Goal: Task Accomplishment & Management: Complete application form

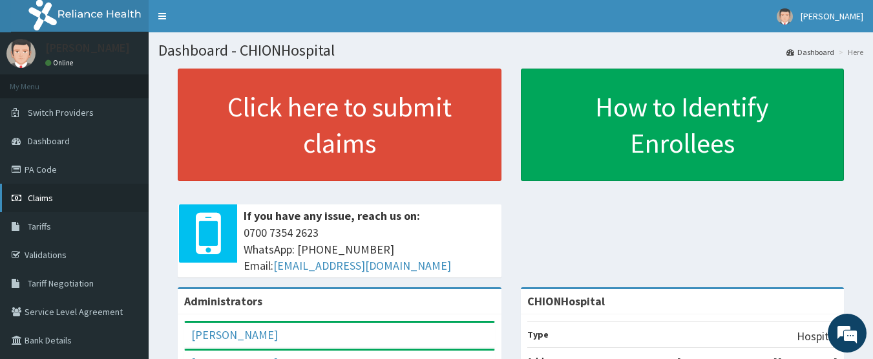
click at [45, 202] on span "Claims" at bounding box center [40, 198] width 25 height 12
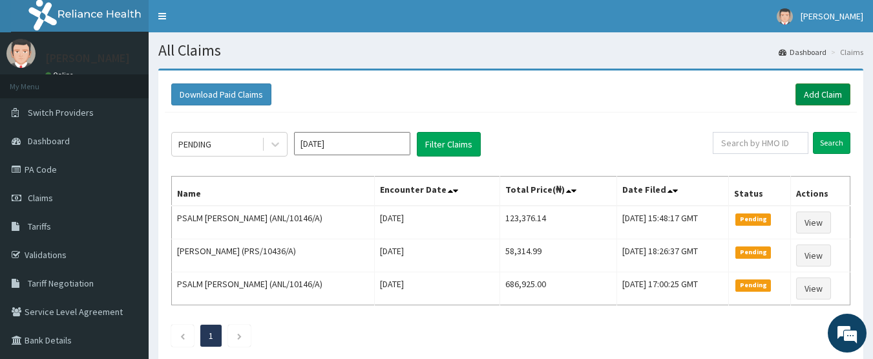
click at [830, 98] on link "Add Claim" at bounding box center [822, 94] width 55 height 22
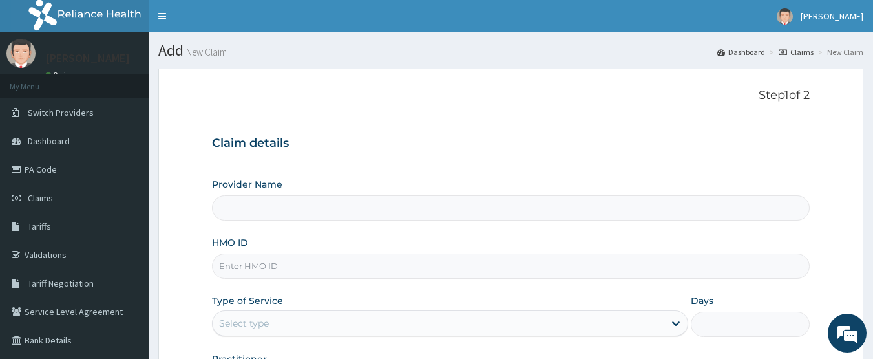
type input "CHIONHospital"
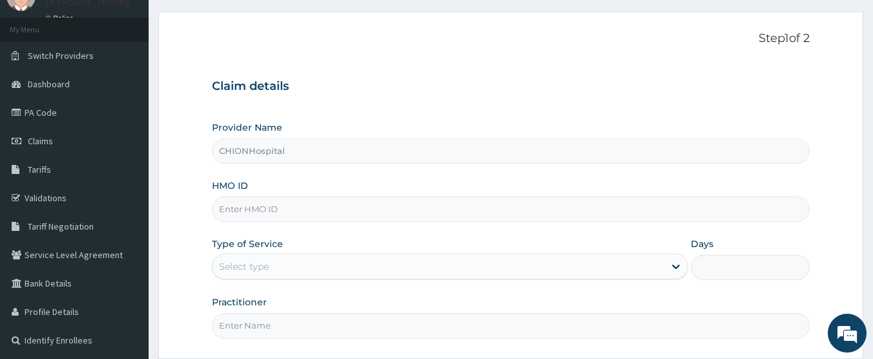
scroll to position [65, 0]
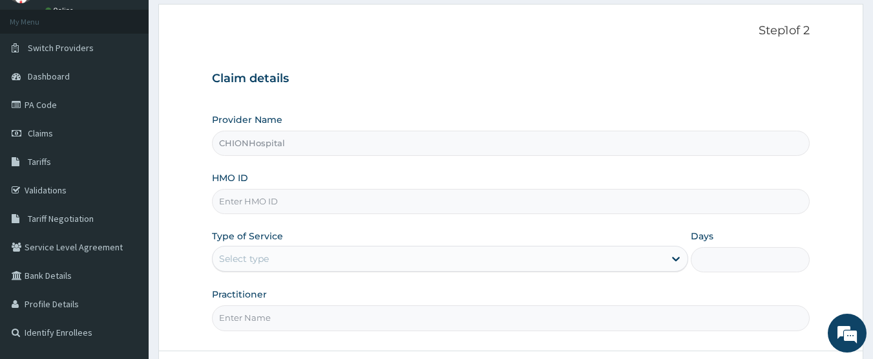
click at [246, 206] on input "HMO ID" at bounding box center [511, 201] width 598 height 25
paste input "AEC/10030/G"
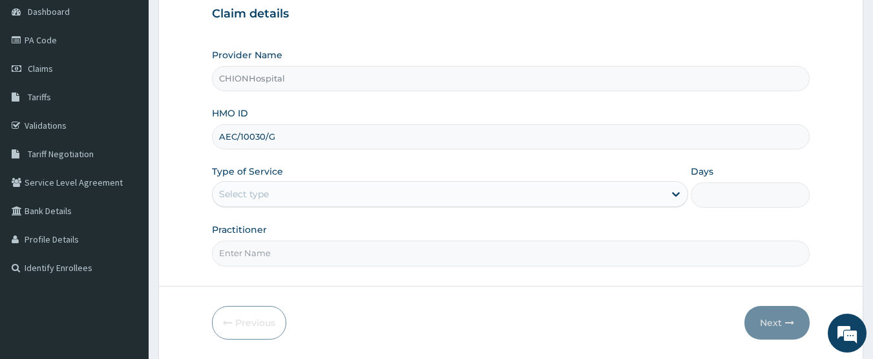
scroll to position [0, 0]
type input "AEC/10030/G"
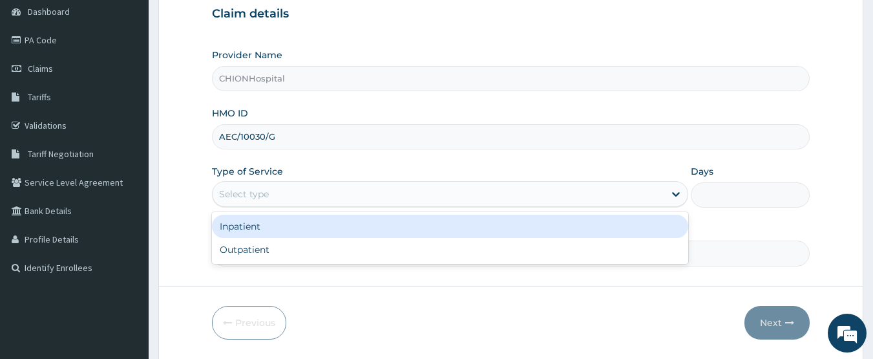
drag, startPoint x: 241, startPoint y: 192, endPoint x: 244, endPoint y: 218, distance: 26.7
click at [241, 194] on div "Select type" at bounding box center [244, 193] width 50 height 13
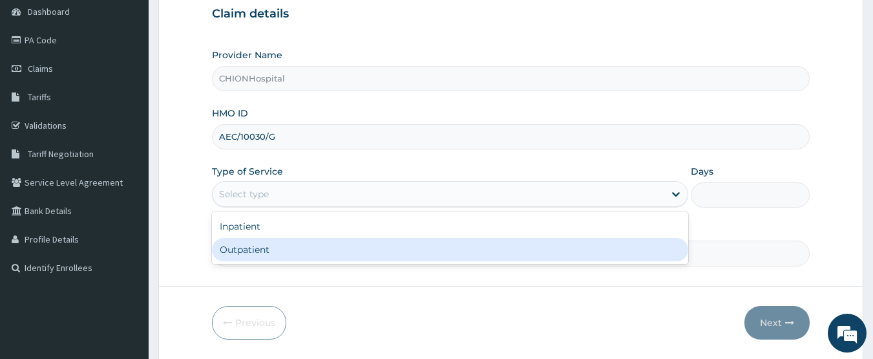
drag, startPoint x: 249, startPoint y: 247, endPoint x: 278, endPoint y: 249, distance: 29.1
click at [249, 247] on div "Outpatient" at bounding box center [450, 249] width 476 height 23
type input "1"
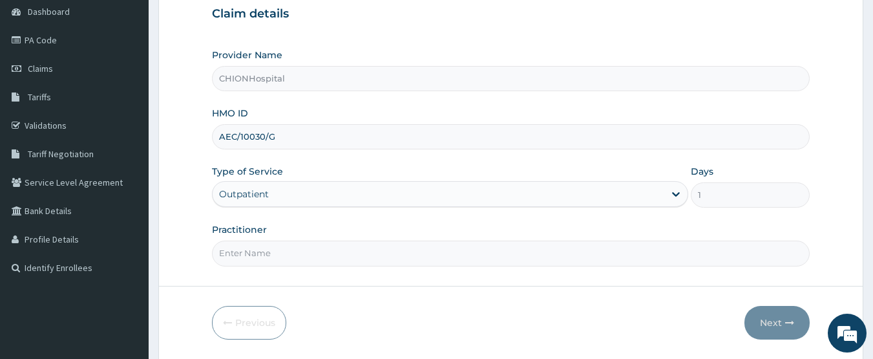
click at [280, 252] on input "Practitioner" at bounding box center [511, 252] width 598 height 25
type input "DR BEN ENEMOH"
click at [758, 324] on button "Next" at bounding box center [776, 323] width 65 height 34
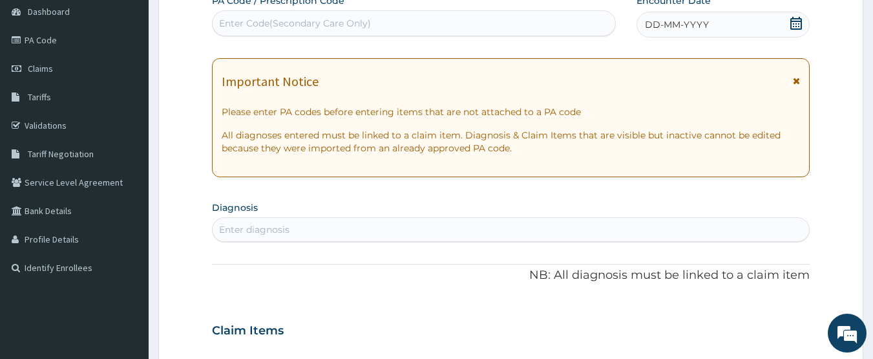
scroll to position [65, 0]
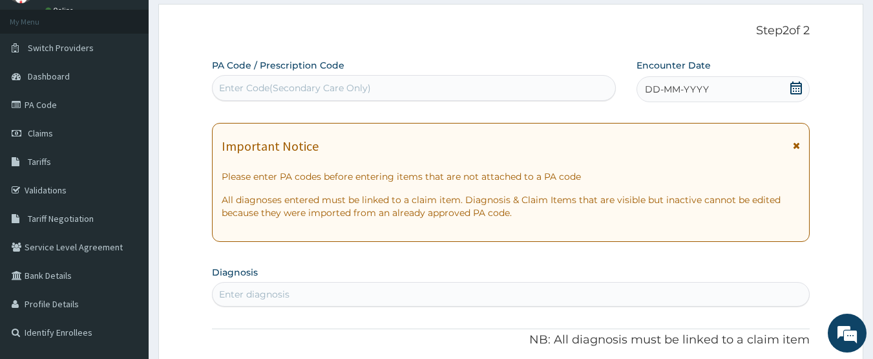
click at [797, 89] on icon at bounding box center [796, 87] width 13 height 13
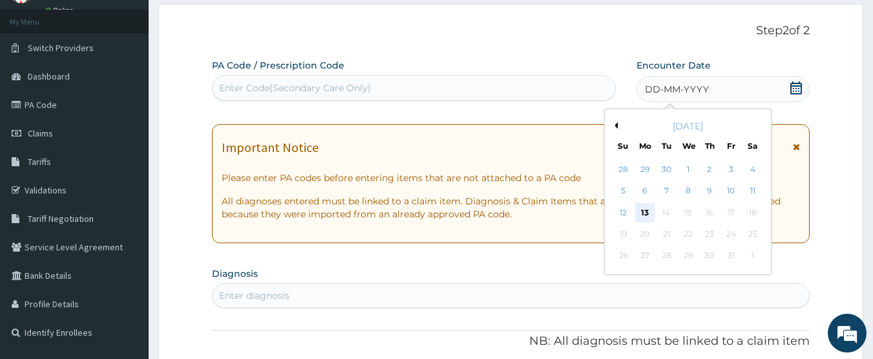
click at [640, 209] on div "13" at bounding box center [644, 212] width 19 height 19
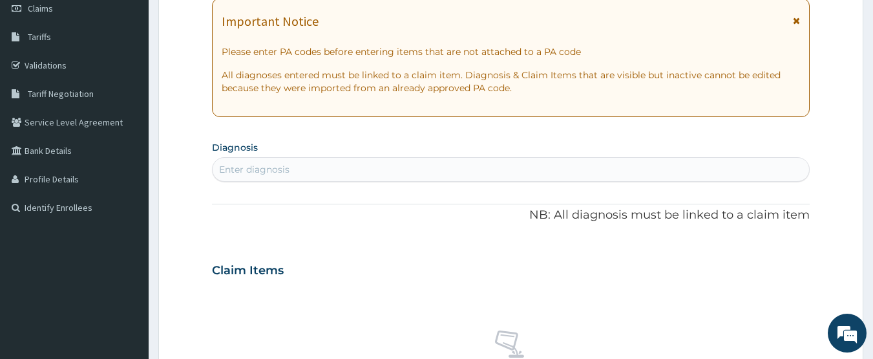
scroll to position [194, 0]
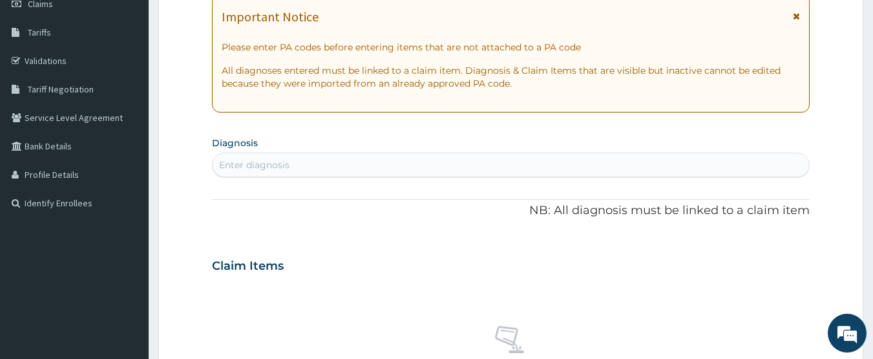
click at [274, 162] on div "Enter diagnosis" at bounding box center [254, 164] width 70 height 13
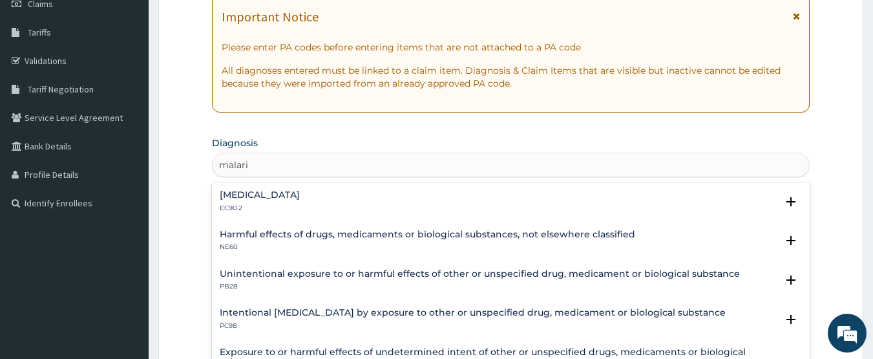
type input "malaria"
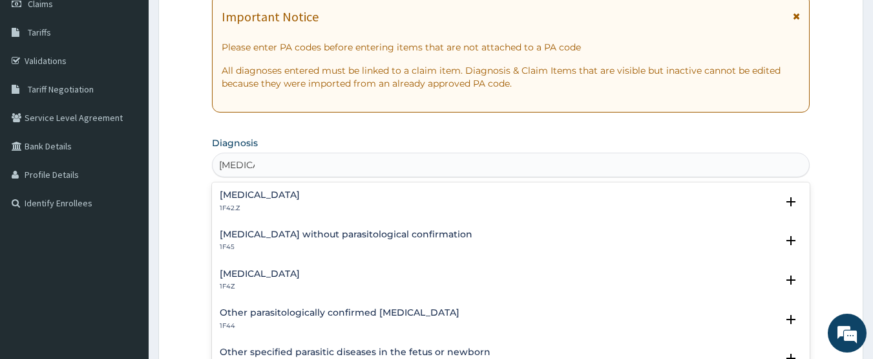
click at [273, 286] on p "1F4Z" at bounding box center [260, 286] width 80 height 9
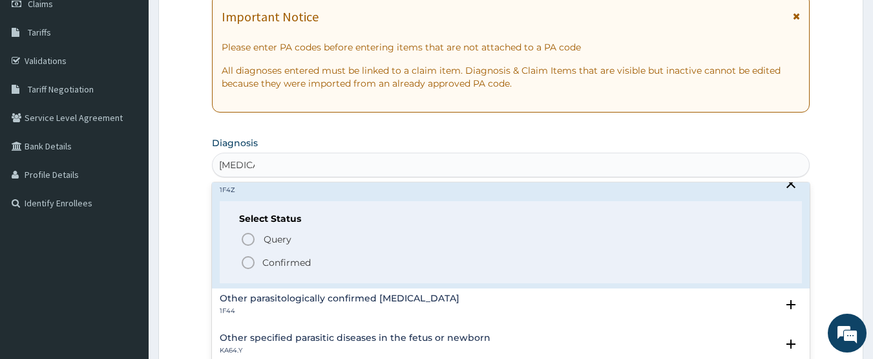
scroll to position [129, 0]
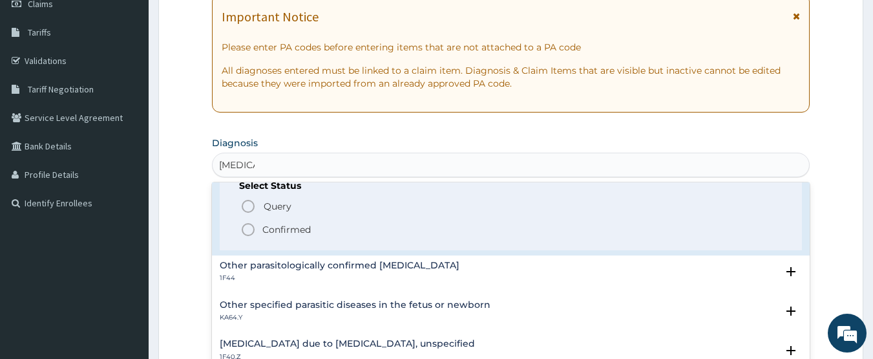
click at [247, 232] on icon "status option filled" at bounding box center [248, 230] width 16 height 16
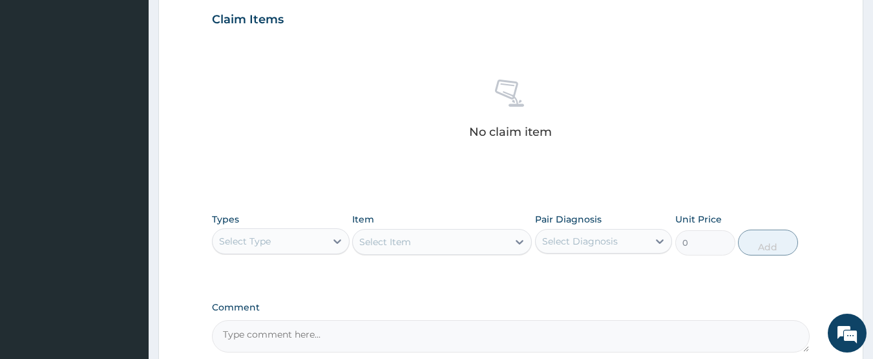
scroll to position [517, 0]
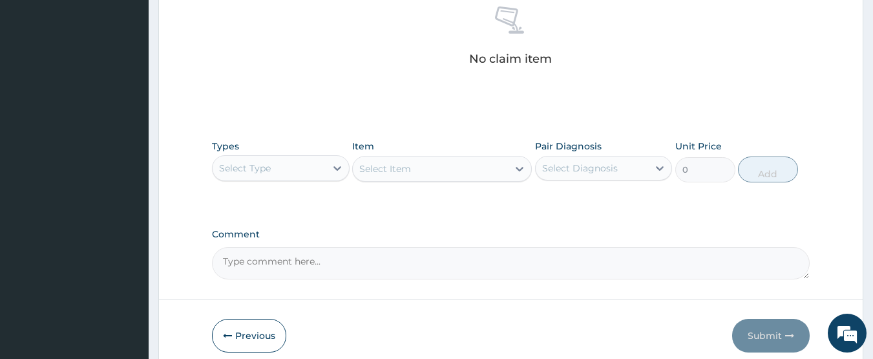
click at [269, 169] on div "Select Type" at bounding box center [245, 168] width 52 height 13
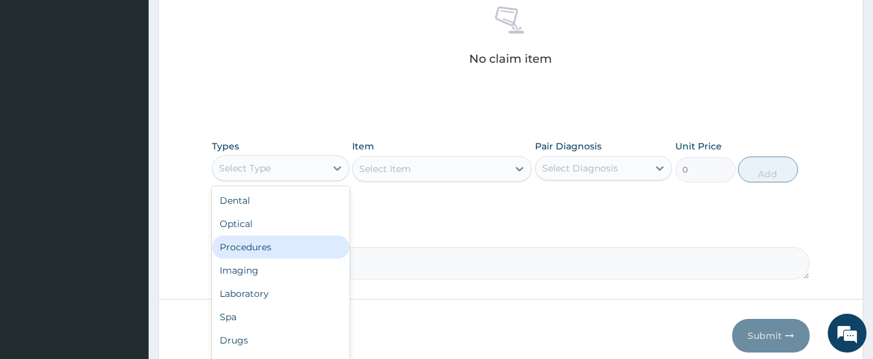
click at [256, 255] on div "Procedures" at bounding box center [281, 246] width 138 height 23
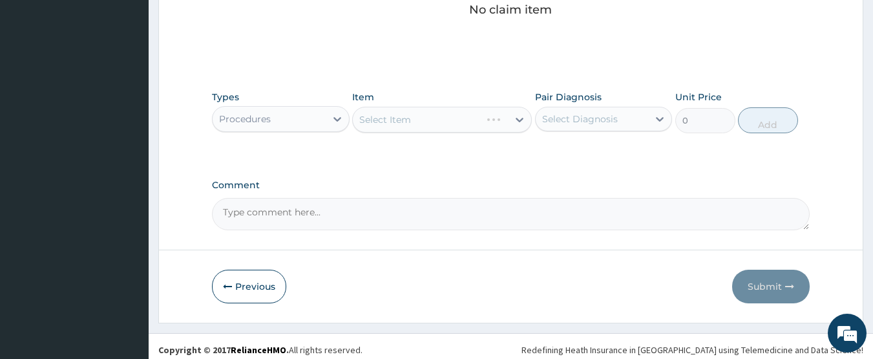
scroll to position [573, 0]
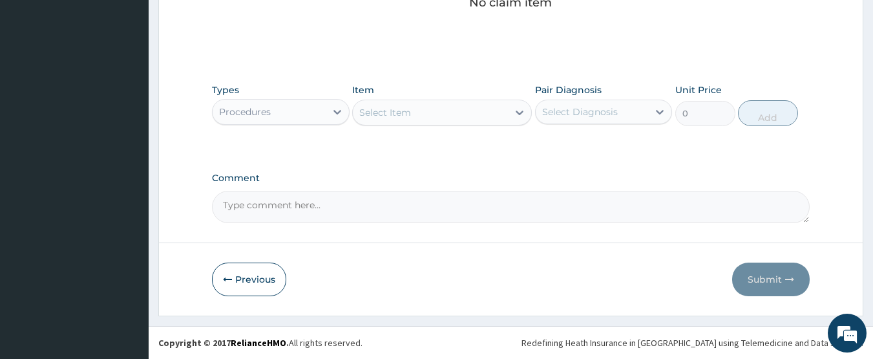
click at [393, 106] on div "Select Item" at bounding box center [385, 112] width 52 height 13
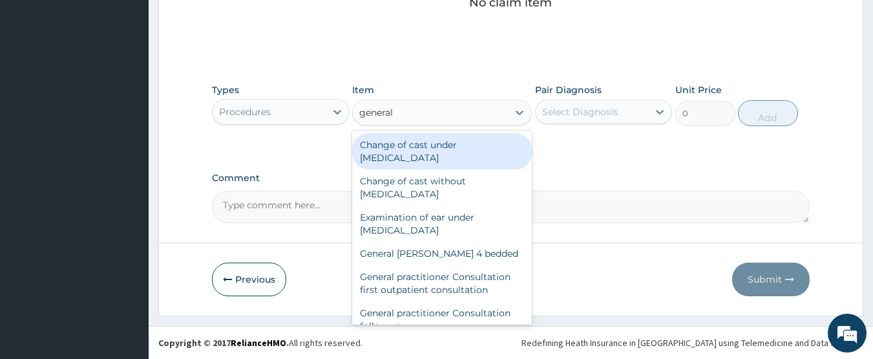
type input "general p"
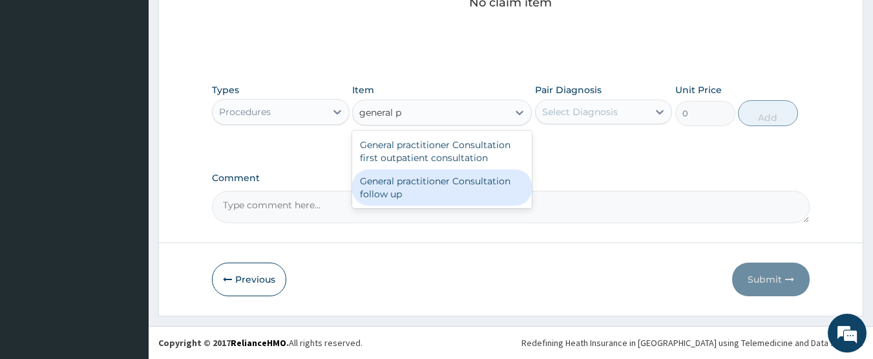
click at [452, 180] on div "General practitioner Consultation follow up" at bounding box center [442, 187] width 180 height 36
type input "2365"
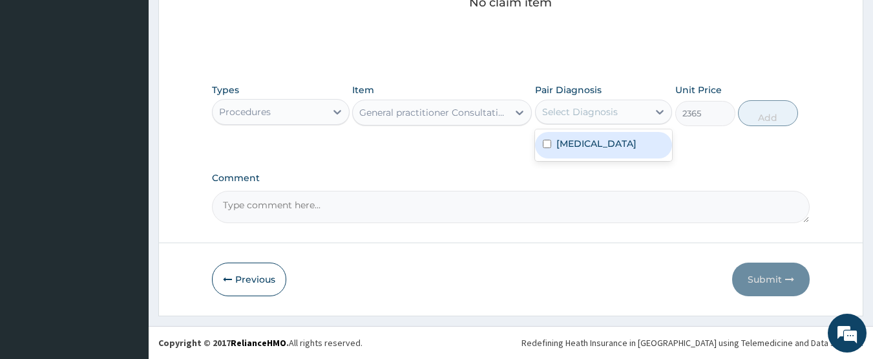
click at [563, 114] on div "Select Diagnosis" at bounding box center [580, 111] width 76 height 13
drag, startPoint x: 575, startPoint y: 145, endPoint x: 625, endPoint y: 148, distance: 49.8
click at [576, 146] on label "Malaria, unspecified" at bounding box center [596, 143] width 80 height 13
checkbox input "true"
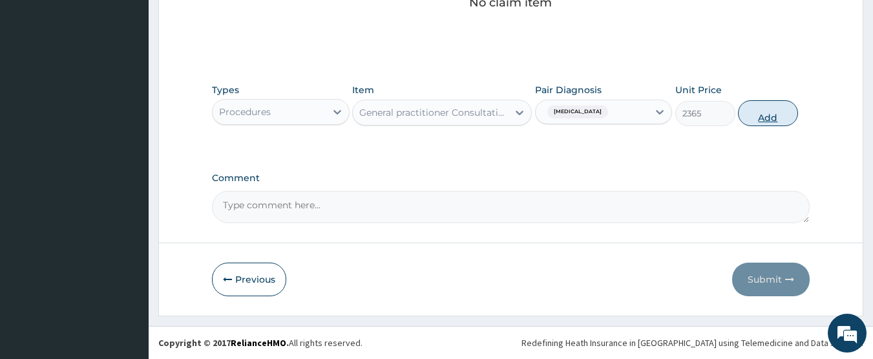
click at [762, 109] on button "Add" at bounding box center [768, 113] width 60 height 26
type input "0"
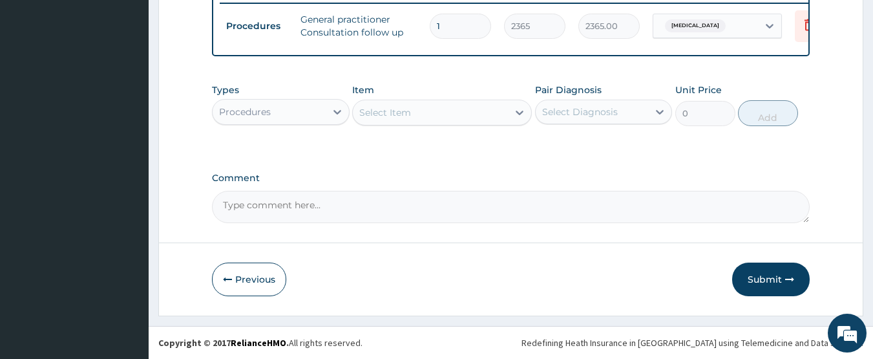
scroll to position [521, 0]
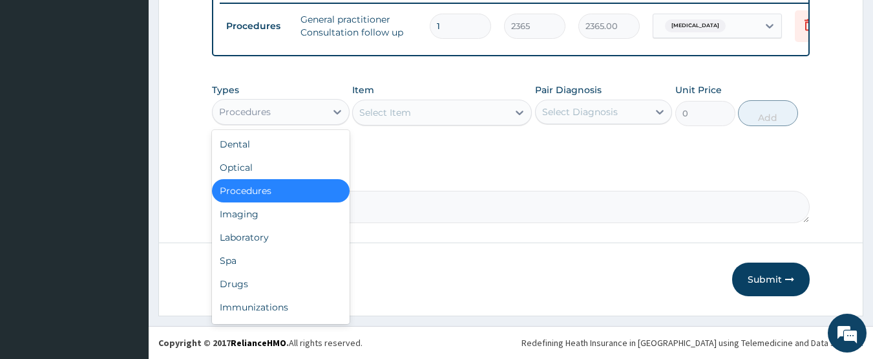
drag, startPoint x: 304, startPoint y: 114, endPoint x: 271, endPoint y: 160, distance: 56.1
click at [302, 114] on div "Procedures" at bounding box center [269, 111] width 113 height 21
click at [262, 231] on div "Laboratory" at bounding box center [281, 236] width 138 height 23
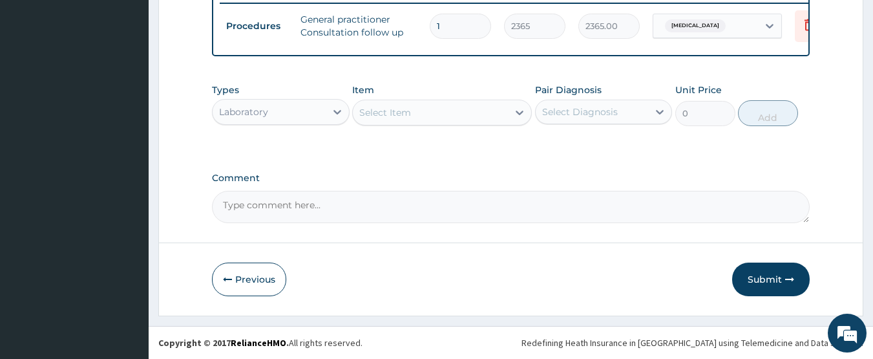
click at [454, 110] on div "Select Item" at bounding box center [430, 112] width 155 height 21
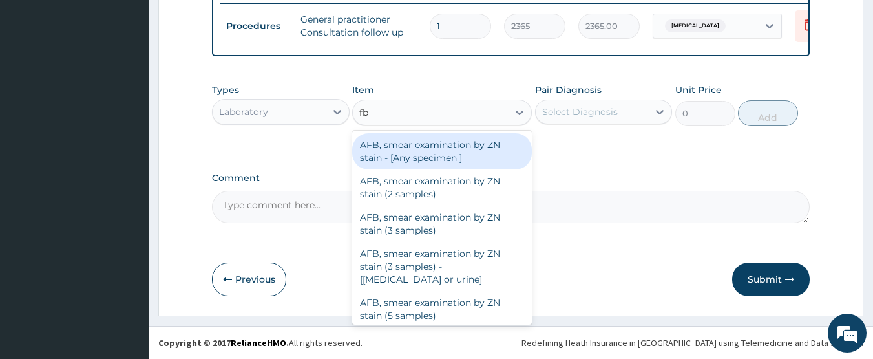
type input "fbc"
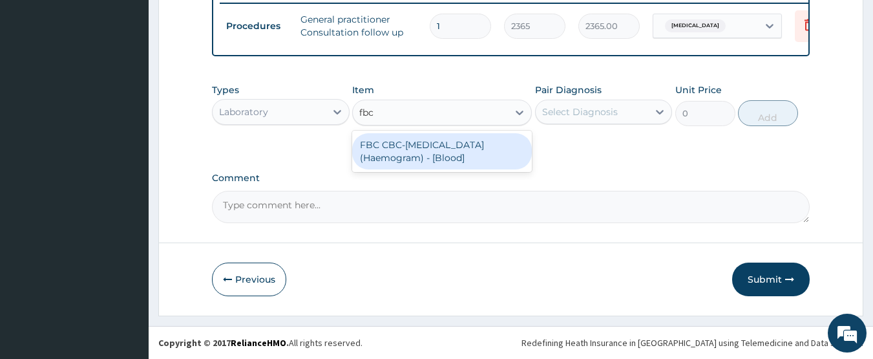
click at [450, 143] on div "FBC CBC-Complete Blood Count (Haemogram) - [Blood]" at bounding box center [442, 151] width 180 height 36
type input "4300"
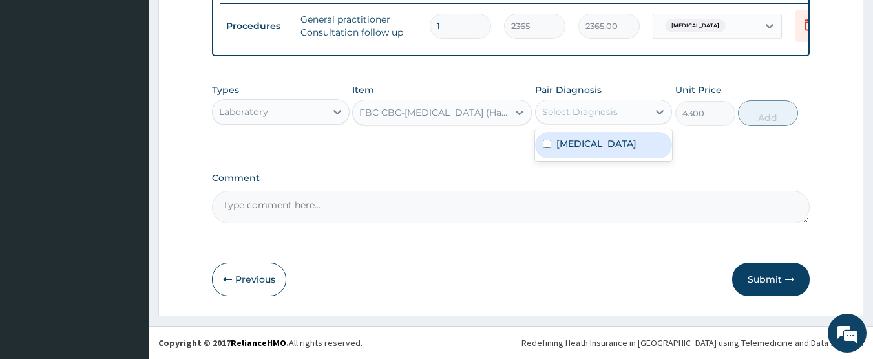
click at [577, 114] on div "Select Diagnosis" at bounding box center [580, 111] width 76 height 13
drag, startPoint x: 580, startPoint y: 140, endPoint x: 609, endPoint y: 140, distance: 28.4
click at [581, 141] on label "Malaria, unspecified" at bounding box center [596, 143] width 80 height 13
checkbox input "true"
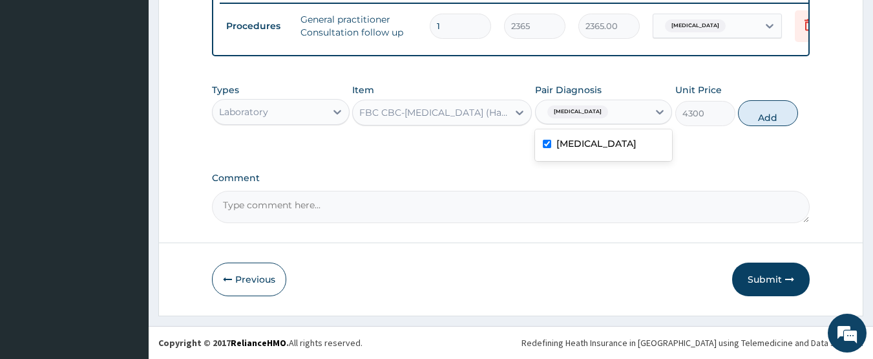
drag, startPoint x: 764, startPoint y: 115, endPoint x: 540, endPoint y: 140, distance: 226.2
click at [759, 115] on button "Add" at bounding box center [768, 113] width 60 height 26
type input "0"
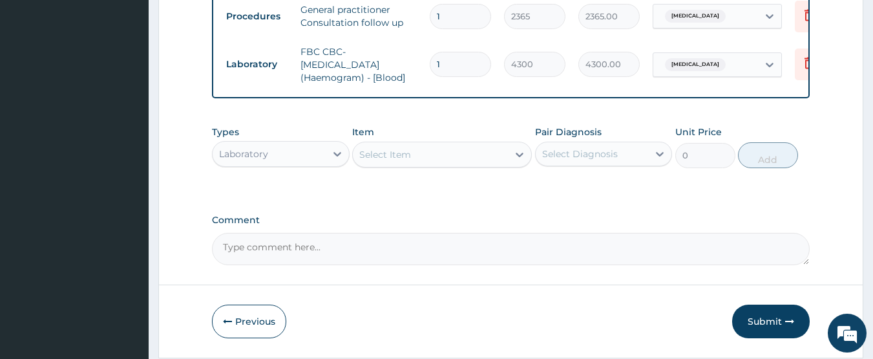
click at [417, 165] on div "Select Item" at bounding box center [430, 154] width 155 height 21
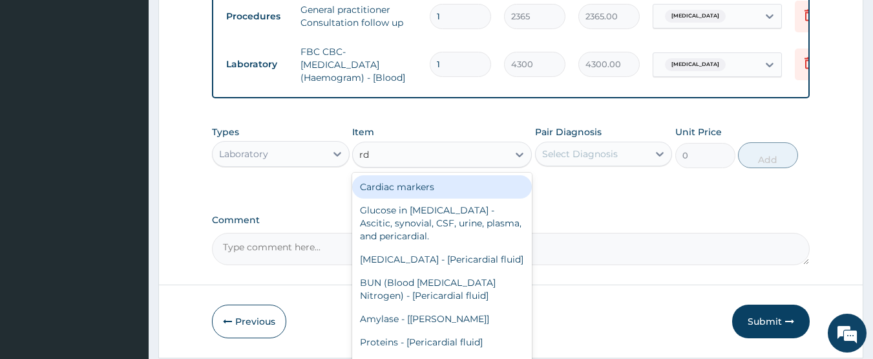
type input "rdt"
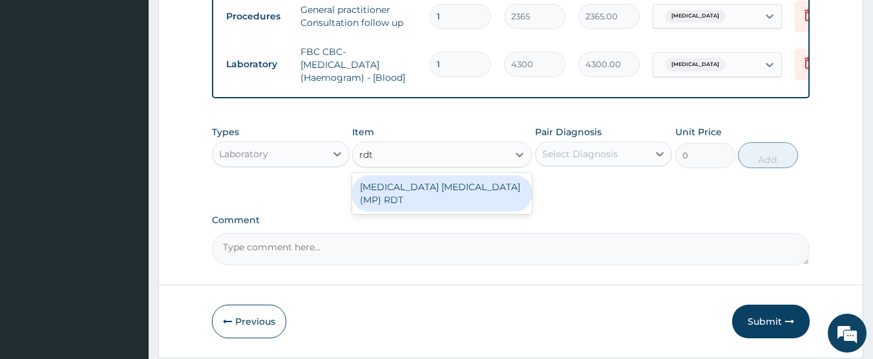
click at [423, 199] on div "MALARIA PARASITE (MP) RDT" at bounding box center [442, 193] width 180 height 36
type input "1612.5"
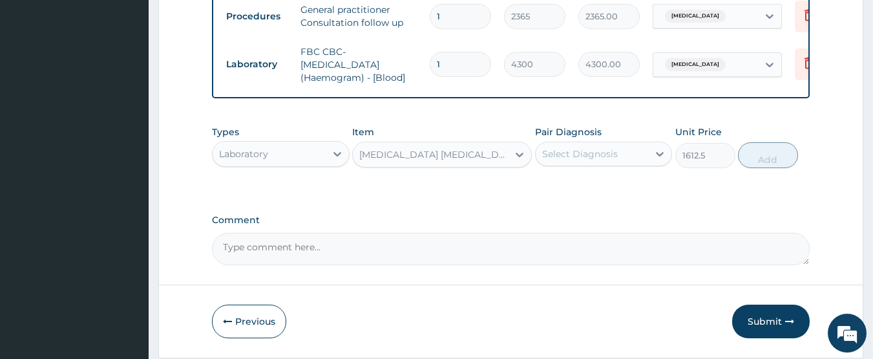
click at [586, 157] on div "Select Diagnosis" at bounding box center [580, 153] width 76 height 13
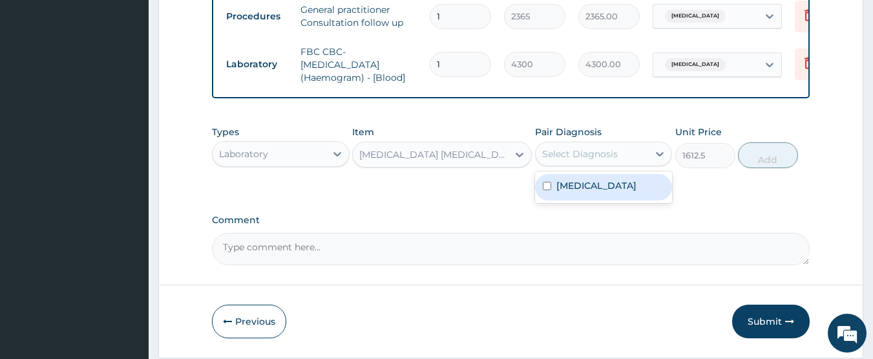
click at [583, 192] on label "Malaria, unspecified" at bounding box center [596, 185] width 80 height 13
checkbox input "true"
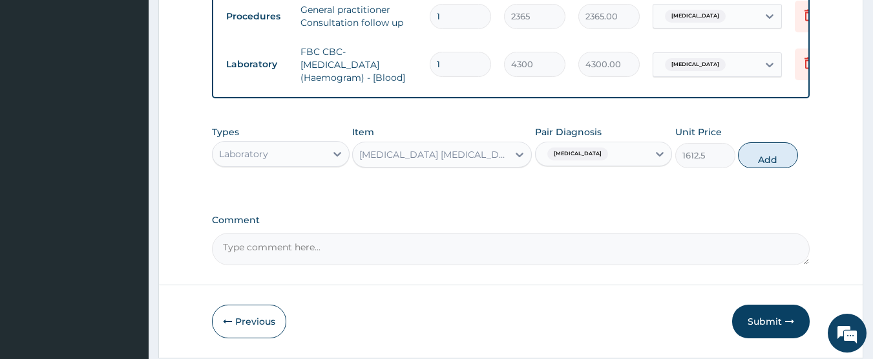
drag, startPoint x: 760, startPoint y: 162, endPoint x: 745, endPoint y: 167, distance: 16.0
click at [751, 165] on button "Add" at bounding box center [768, 155] width 60 height 26
type input "0"
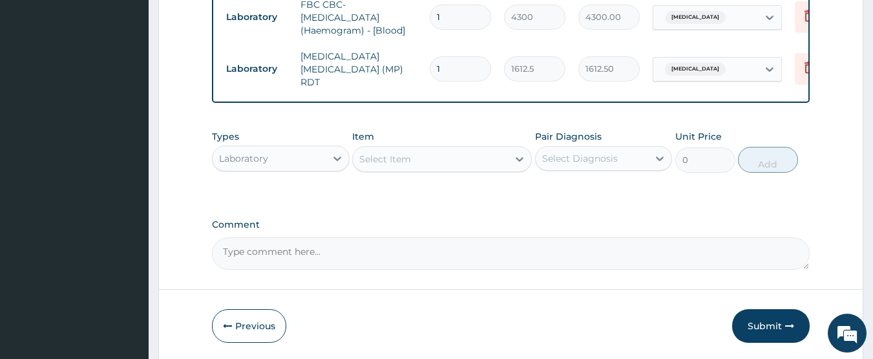
scroll to position [586, 0]
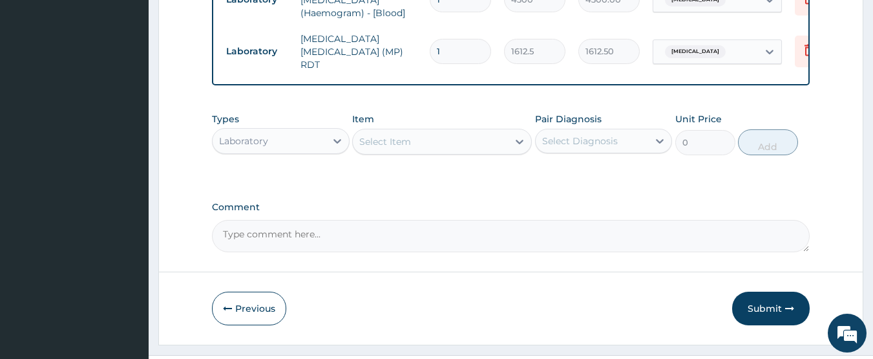
click at [284, 144] on div "Laboratory" at bounding box center [269, 141] width 113 height 21
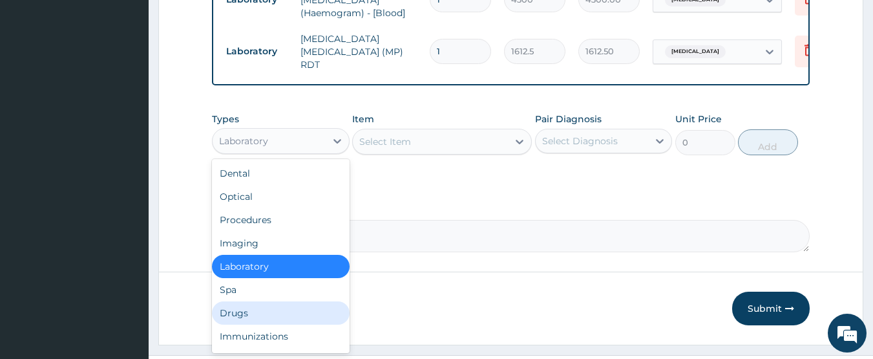
click at [260, 308] on div "Drugs" at bounding box center [281, 312] width 138 height 23
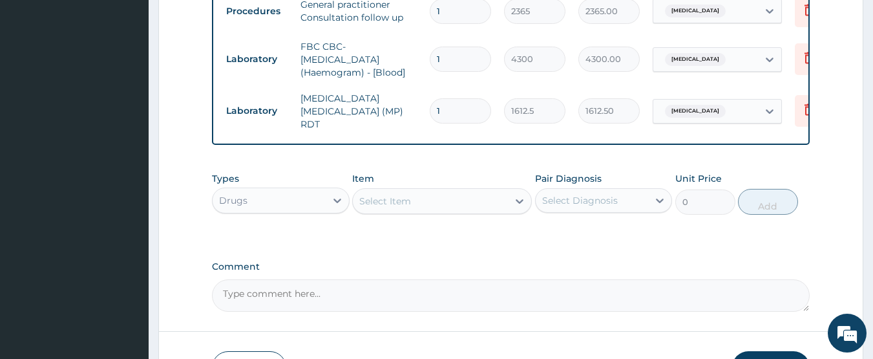
scroll to position [521, 0]
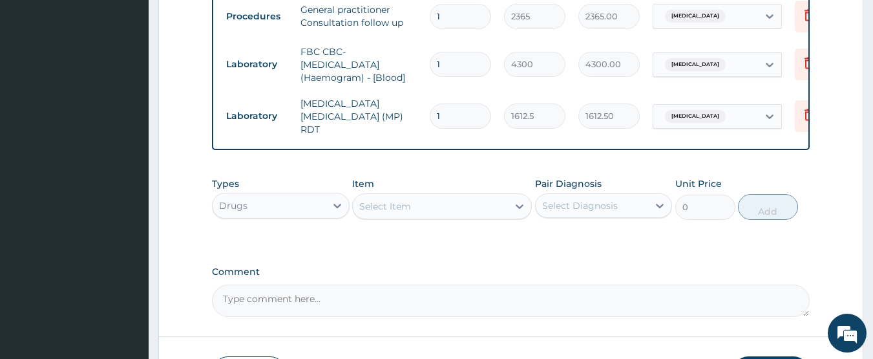
click at [410, 207] on div "Select Item" at bounding box center [385, 206] width 52 height 13
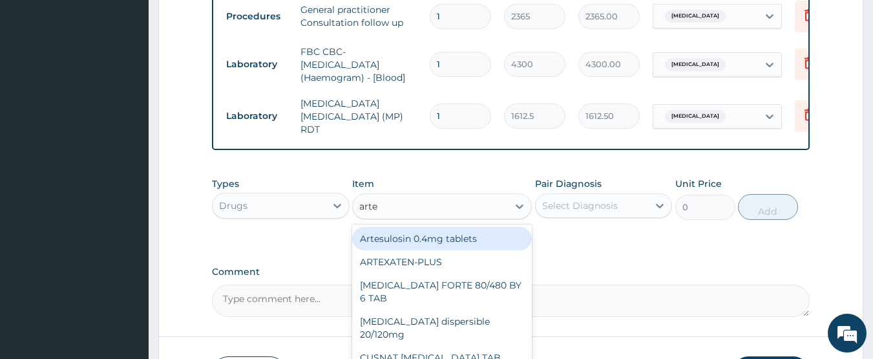
type input "artem"
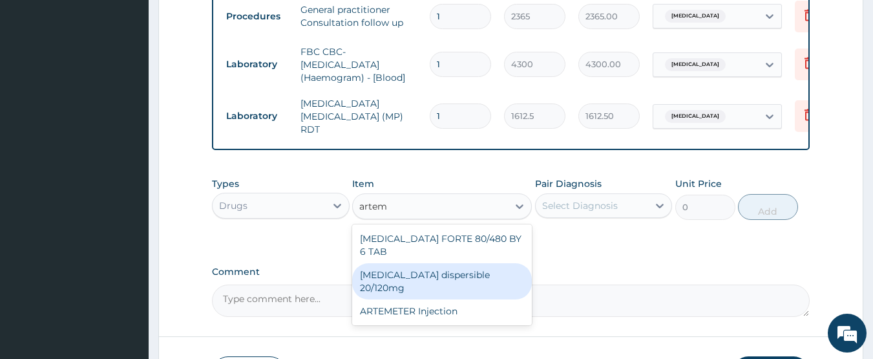
click at [445, 264] on div "Coartem dispersible 20/120mg" at bounding box center [442, 281] width 180 height 36
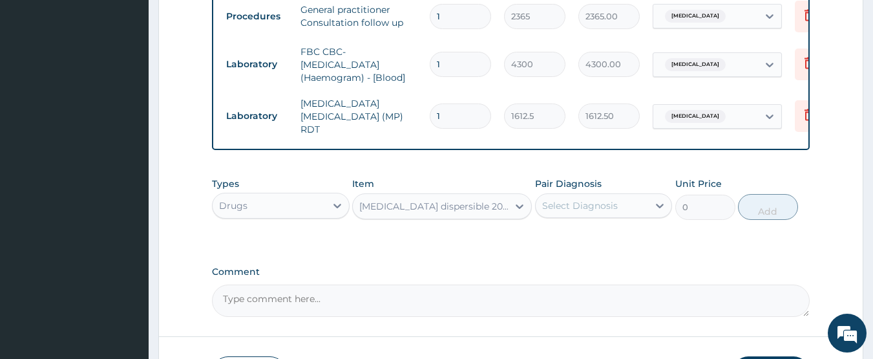
type input "112.3375"
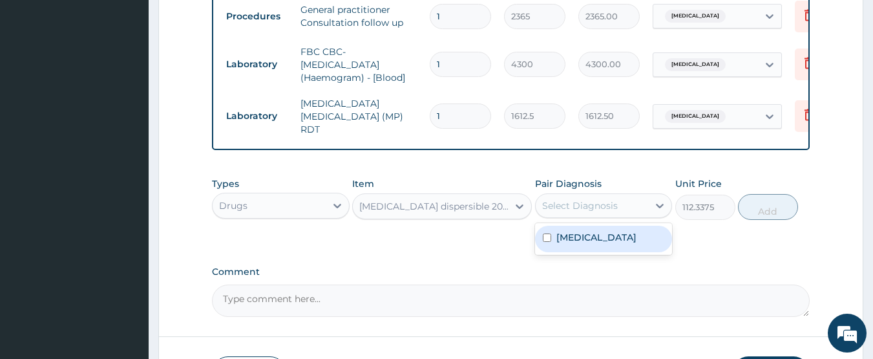
click at [545, 209] on div "Select Diagnosis" at bounding box center [580, 205] width 76 height 13
drag, startPoint x: 580, startPoint y: 234, endPoint x: 640, endPoint y: 233, distance: 60.1
click at [580, 233] on label "Malaria, unspecified" at bounding box center [596, 237] width 80 height 13
checkbox input "true"
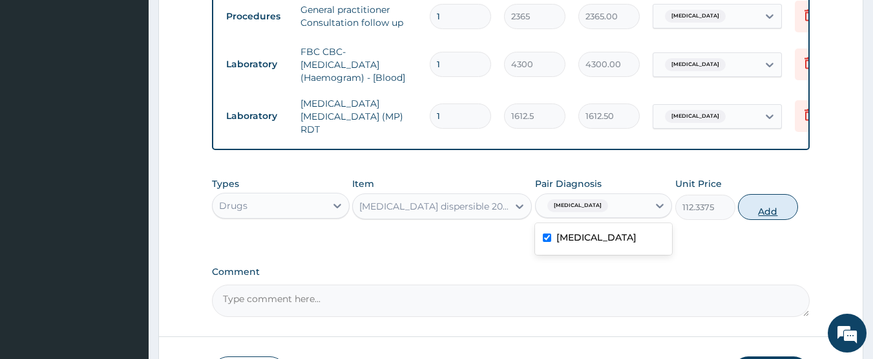
click at [749, 204] on button "Add" at bounding box center [768, 207] width 60 height 26
type input "0"
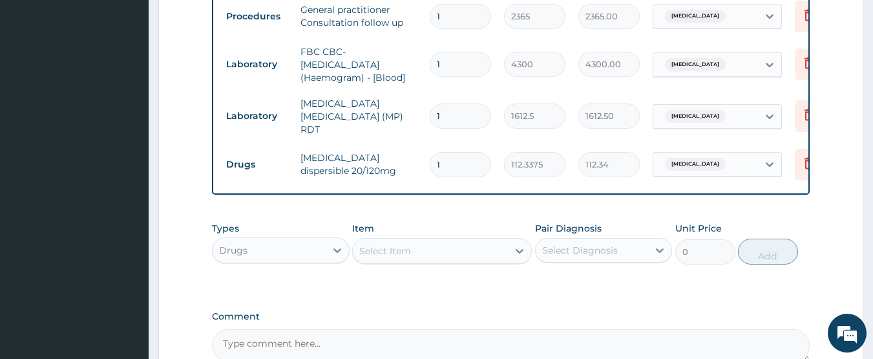
type input "0.00"
type input "6"
type input "674.03"
type input "6"
click at [427, 252] on div "Select Item" at bounding box center [430, 250] width 155 height 21
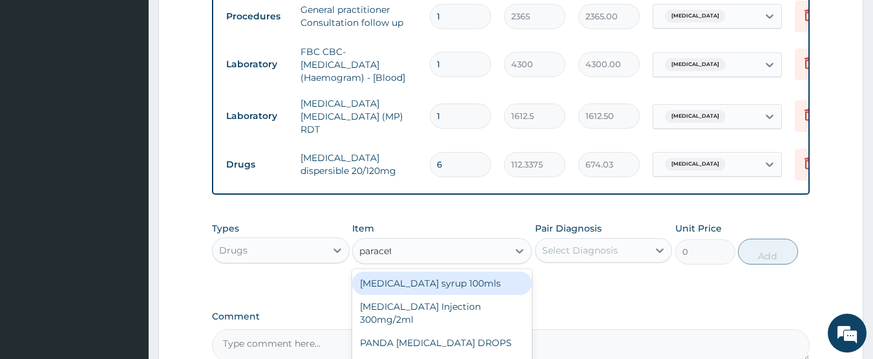
type input "paraceta"
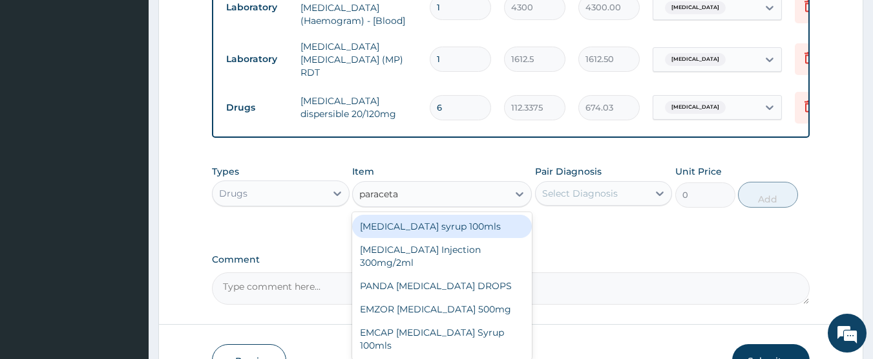
scroll to position [586, 0]
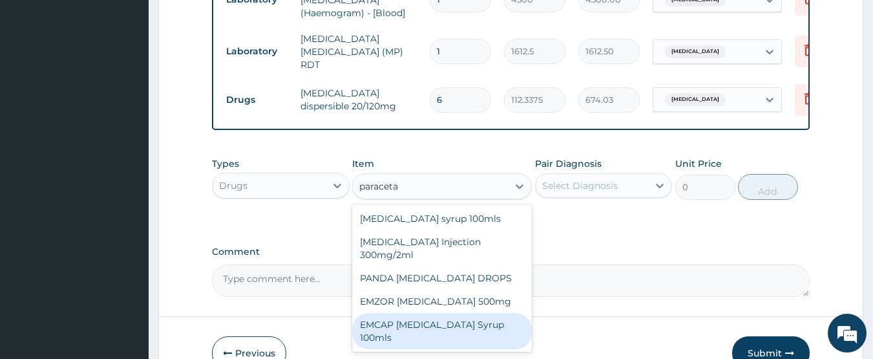
drag, startPoint x: 457, startPoint y: 328, endPoint x: 573, endPoint y: 237, distance: 147.7
click at [458, 328] on div "EMCAP PARACETAMOL Syrup 100mls" at bounding box center [442, 331] width 180 height 36
type input "591.25"
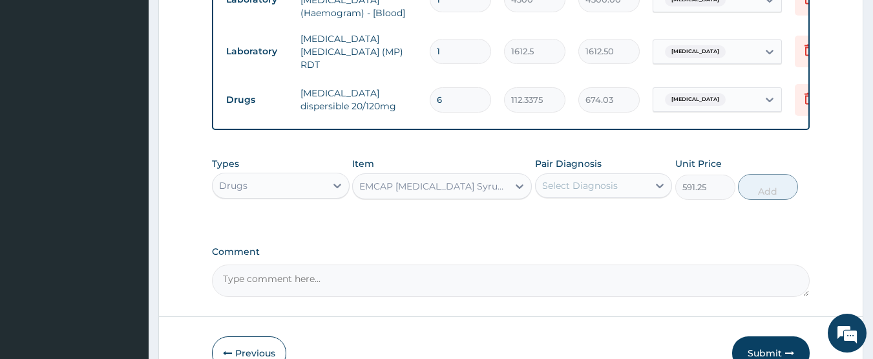
click at [589, 182] on div "Select Diagnosis" at bounding box center [580, 185] width 76 height 13
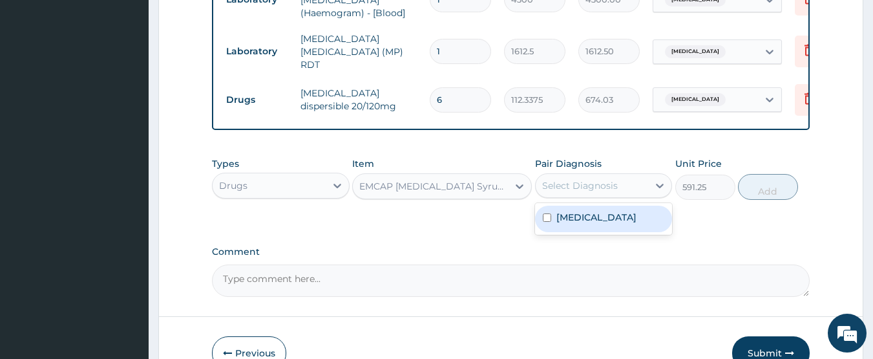
click at [599, 223] on label "Malaria, unspecified" at bounding box center [596, 217] width 80 height 13
checkbox input "true"
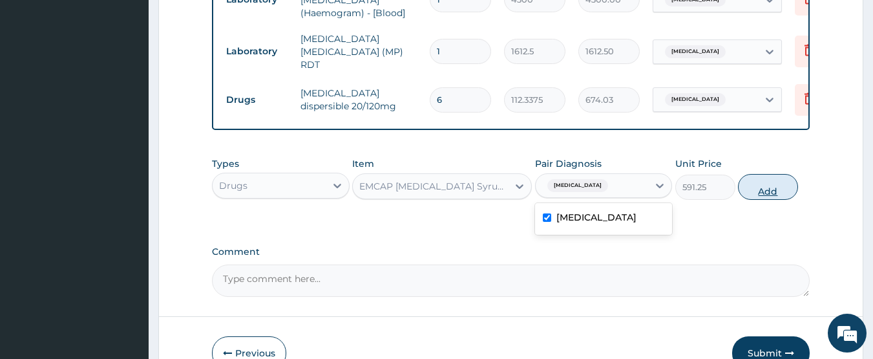
click at [744, 195] on button "Add" at bounding box center [768, 187] width 60 height 26
type input "0"
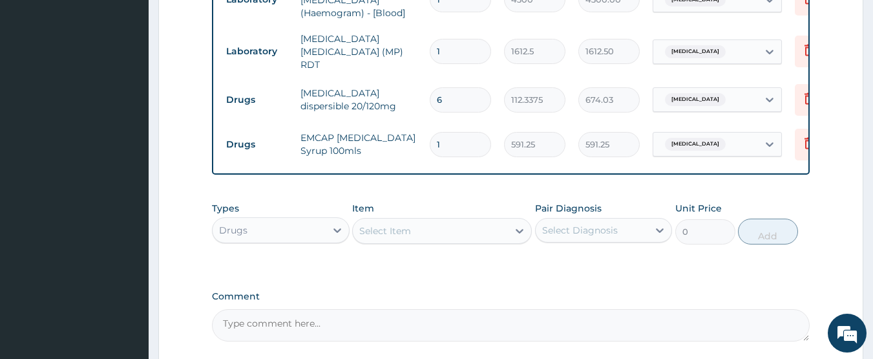
click at [417, 226] on div "Select Item" at bounding box center [430, 230] width 155 height 21
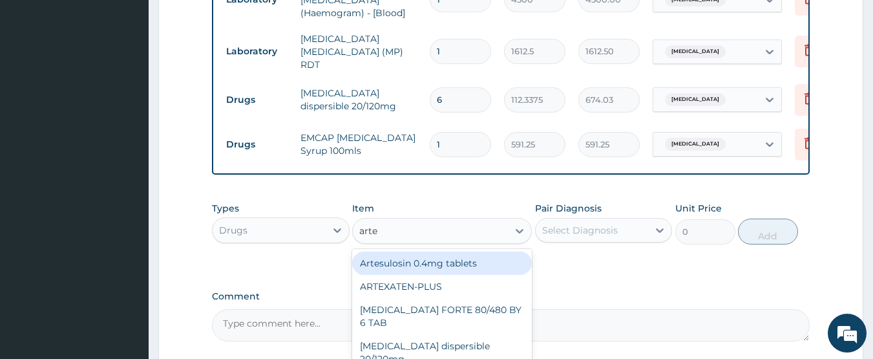
type input "artem"
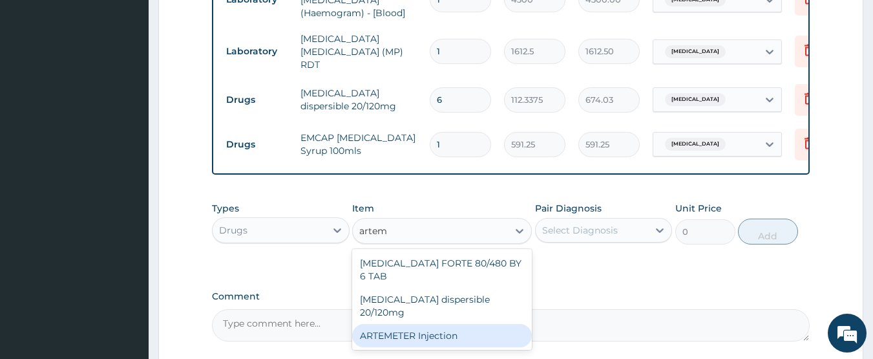
click at [454, 324] on div "ARTEMETER Injection" at bounding box center [442, 335] width 180 height 23
type input "946"
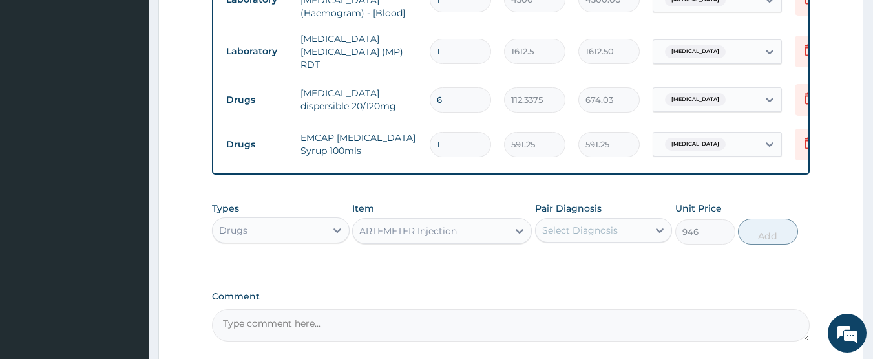
click at [590, 233] on div "Select Diagnosis" at bounding box center [580, 230] width 76 height 13
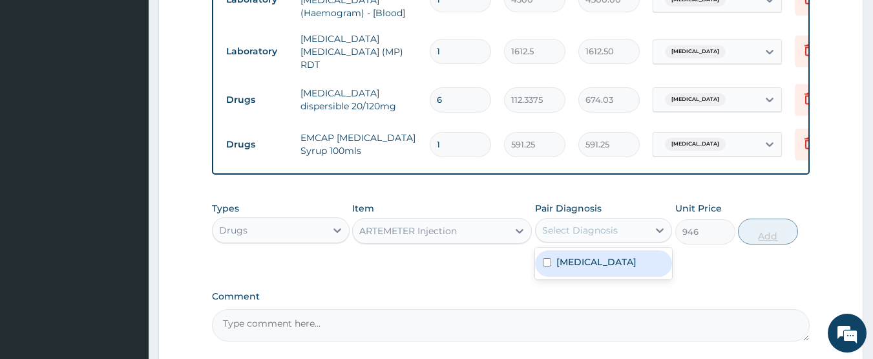
drag, startPoint x: 594, startPoint y: 268, endPoint x: 760, endPoint y: 245, distance: 167.7
click at [604, 267] on label "Malaria, unspecified" at bounding box center [596, 261] width 80 height 13
checkbox input "true"
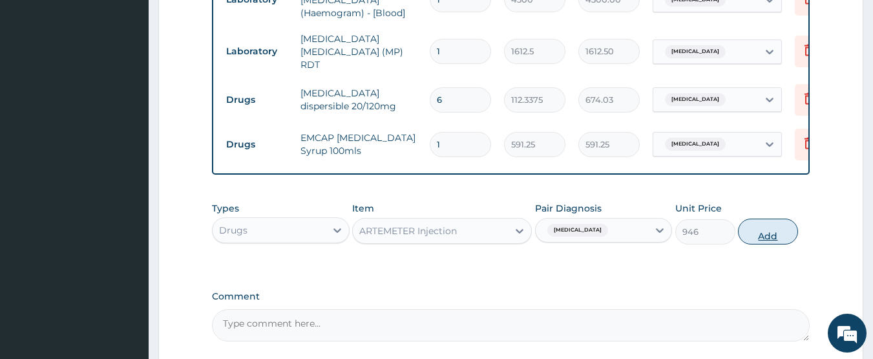
click at [772, 238] on button "Add" at bounding box center [768, 231] width 60 height 26
type input "0"
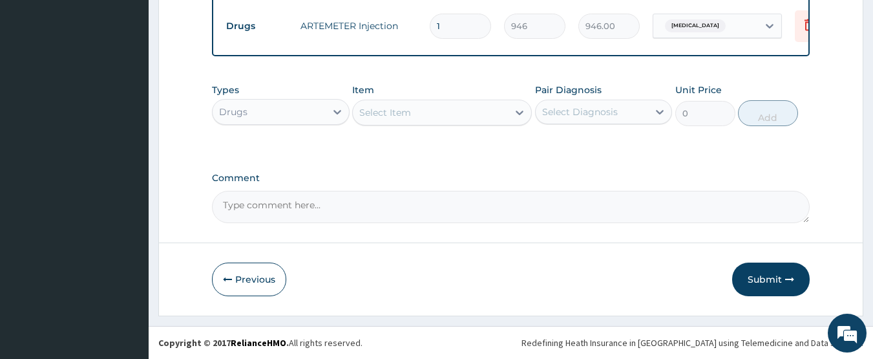
drag, startPoint x: 775, startPoint y: 275, endPoint x: 417, endPoint y: 5, distance: 448.4
click at [766, 270] on button "Submit" at bounding box center [771, 279] width 78 height 34
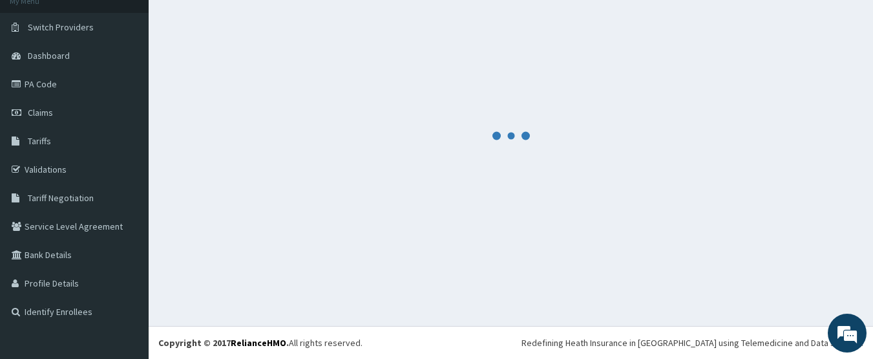
scroll to position [85, 0]
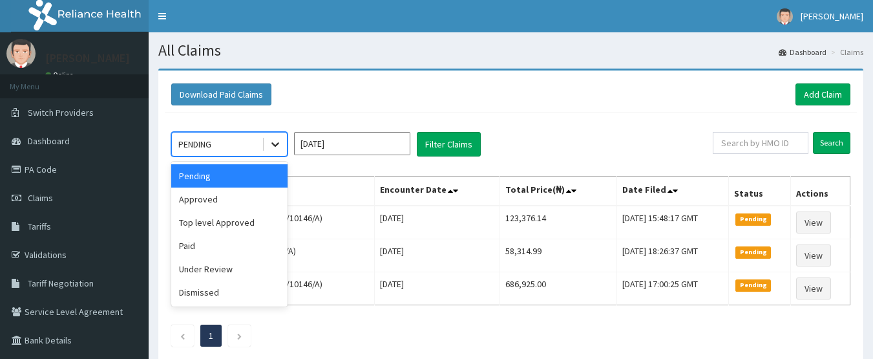
click at [279, 144] on icon at bounding box center [275, 144] width 13 height 13
drag, startPoint x: 224, startPoint y: 199, endPoint x: 366, endPoint y: 176, distance: 144.6
click at [224, 198] on div "Approved" at bounding box center [229, 198] width 116 height 23
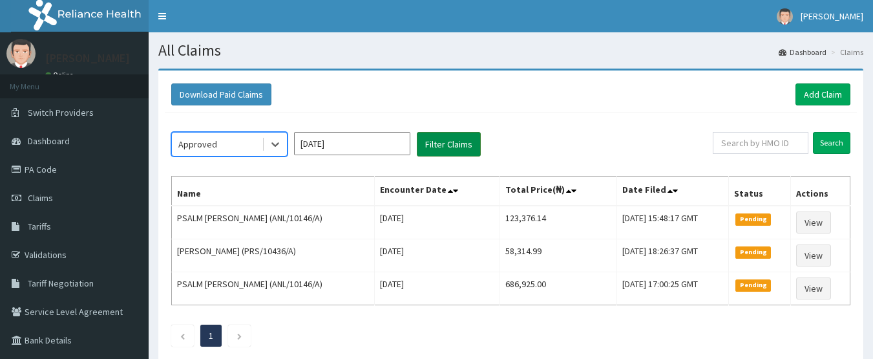
click at [443, 149] on button "Filter Claims" at bounding box center [449, 144] width 64 height 25
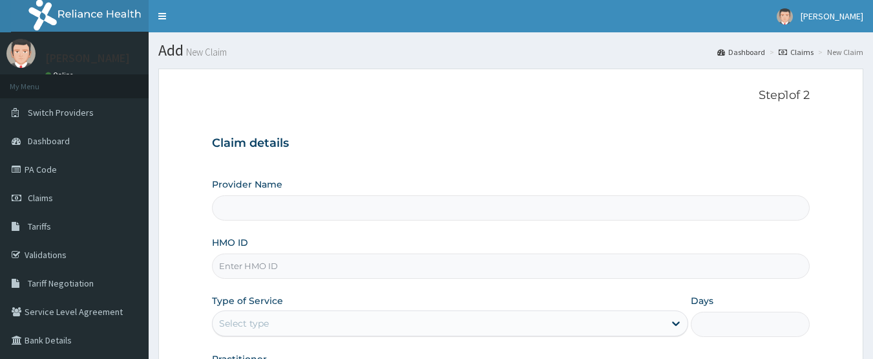
click at [54, 203] on link "Claims" at bounding box center [74, 197] width 149 height 28
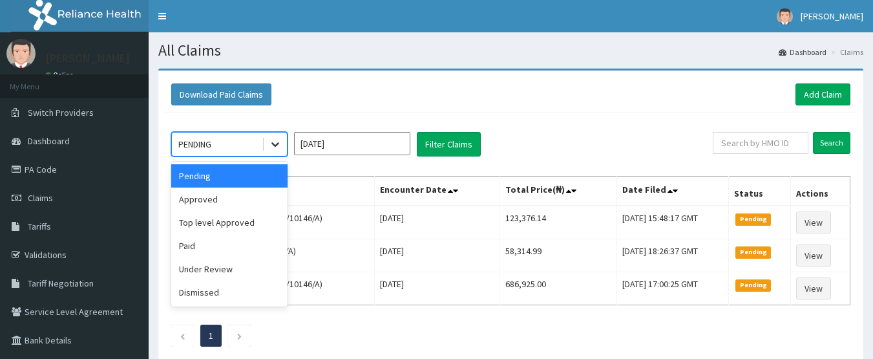
click at [270, 143] on icon at bounding box center [275, 144] width 13 height 13
drag, startPoint x: 244, startPoint y: 197, endPoint x: 337, endPoint y: 181, distance: 95.1
click at [244, 198] on div "Approved" at bounding box center [229, 198] width 116 height 23
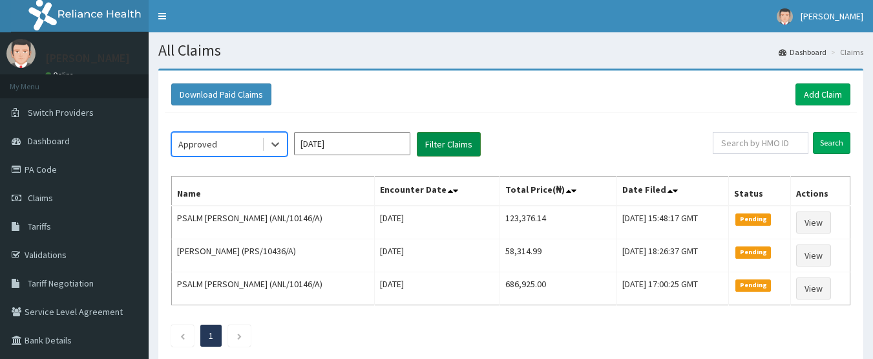
click at [467, 148] on button "Filter Claims" at bounding box center [449, 144] width 64 height 25
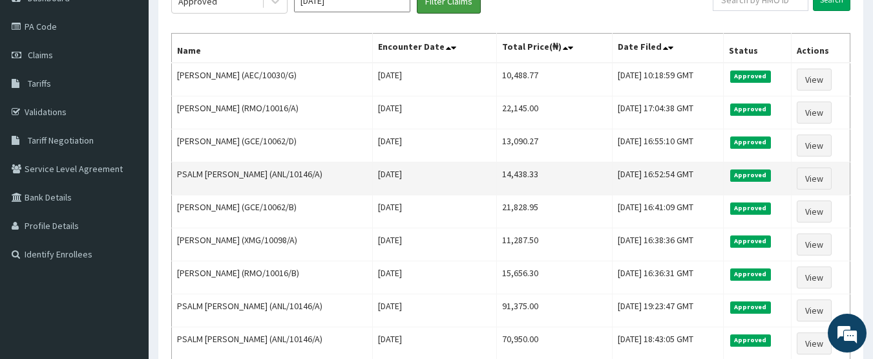
scroll to position [129, 0]
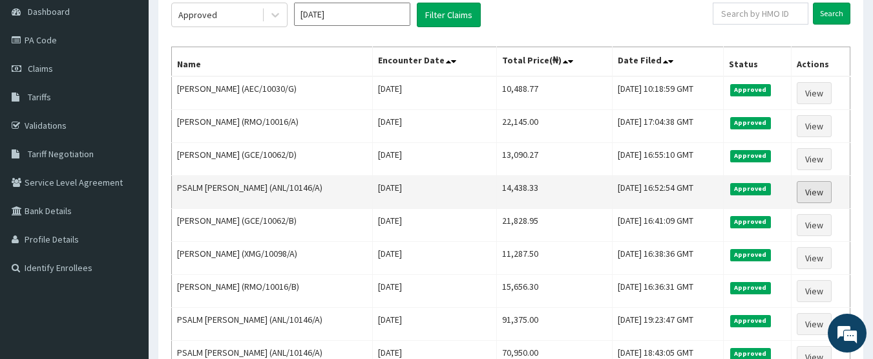
click at [818, 185] on link "View" at bounding box center [814, 192] width 35 height 22
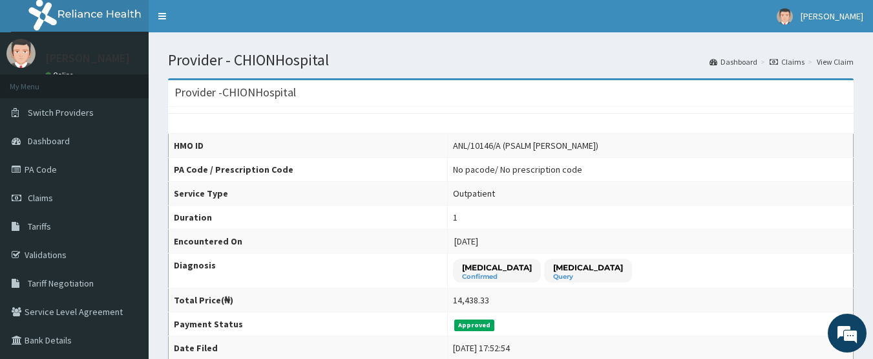
drag, startPoint x: 797, startPoint y: 65, endPoint x: 745, endPoint y: 81, distance: 54.0
click at [797, 65] on link "Claims" at bounding box center [787, 61] width 35 height 11
